Goal: Check status: Check status

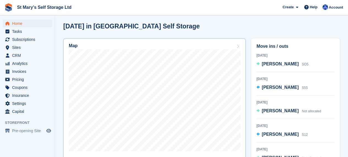
scroll to position [141, 0]
click at [26, 43] on ul "Subscriptions Subscriptions" at bounding box center [27, 39] width 55 height 8
click at [28, 39] on span "Subscriptions" at bounding box center [28, 39] width 33 height 8
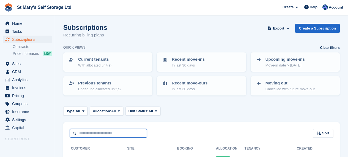
click at [103, 134] on input "text" at bounding box center [108, 132] width 77 height 9
type input "**********"
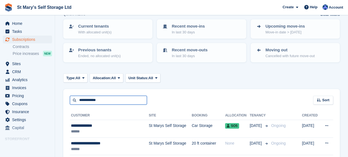
scroll to position [45, 0]
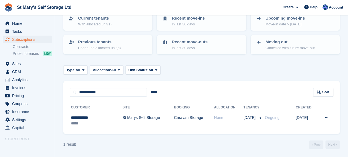
scroll to position [41, 0]
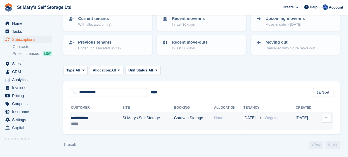
click at [153, 125] on td "St Marys Self Storage" at bounding box center [147, 120] width 51 height 17
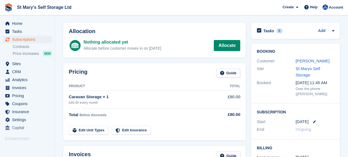
scroll to position [16, 0]
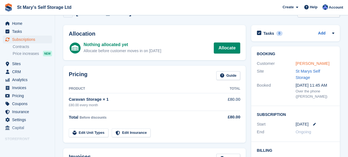
click at [301, 64] on link "[PERSON_NAME]" at bounding box center [312, 63] width 34 height 5
